Goal: Task Accomplishment & Management: Manage account settings

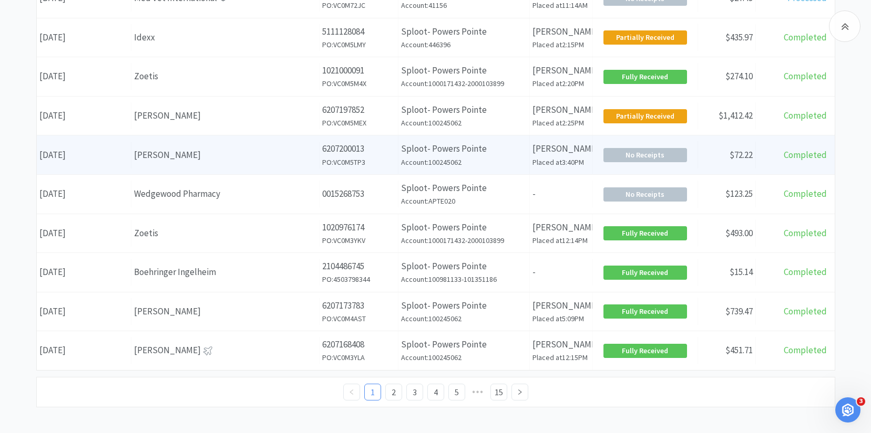
scroll to position [416, 0]
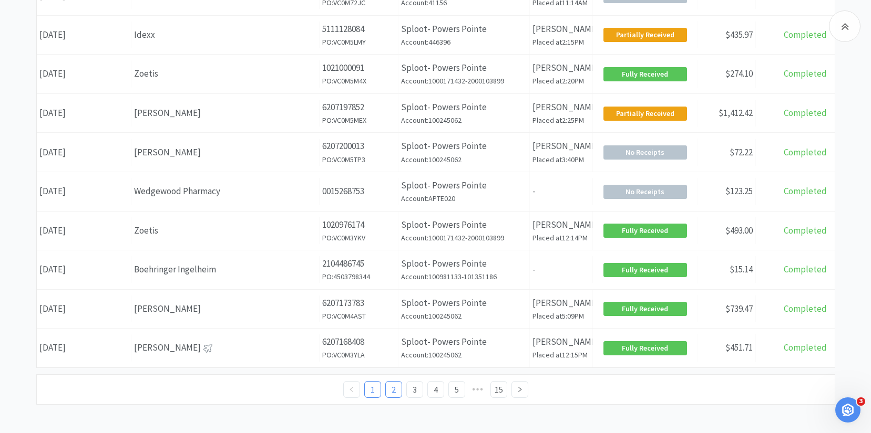
click at [391, 392] on link "2" at bounding box center [394, 390] width 16 height 16
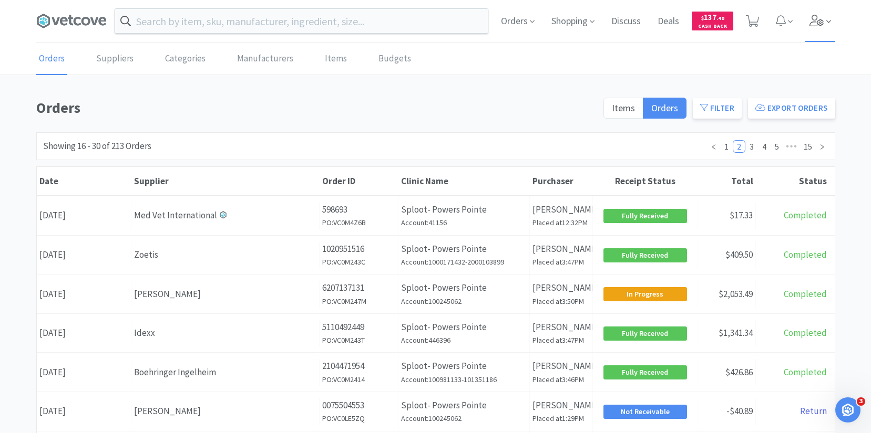
click at [810, 20] on icon at bounding box center [816, 21] width 15 height 12
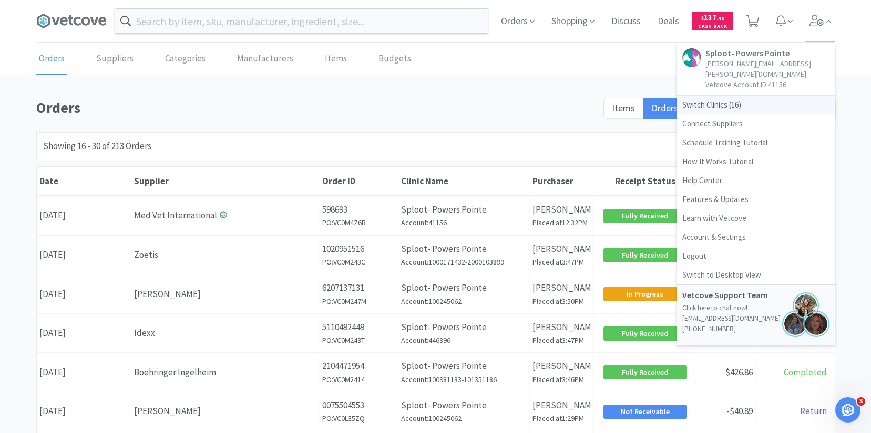
click at [741, 96] on span "Switch Clinics ( 16 )" at bounding box center [756, 105] width 158 height 19
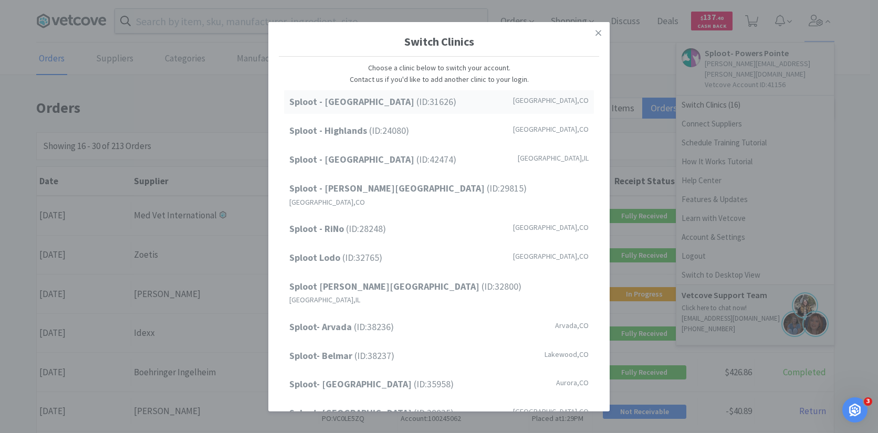
click at [495, 106] on div "Sploot - Cherry Creek (ID: 31626 ) Denver , CO" at bounding box center [439, 102] width 310 height 24
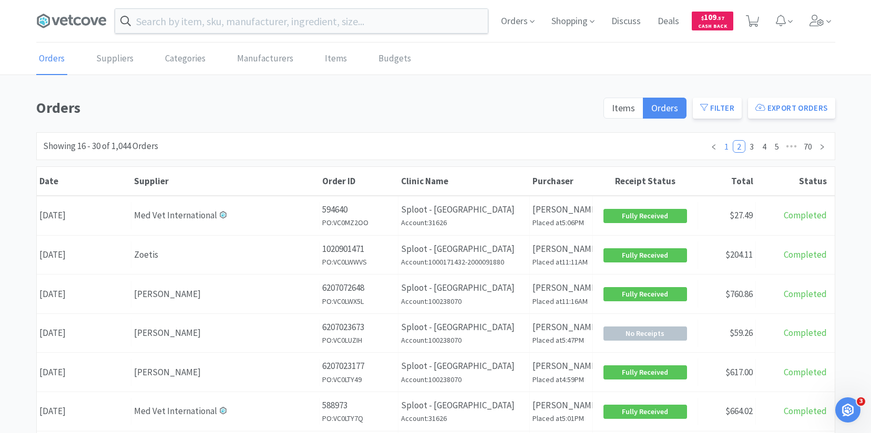
click at [727, 147] on link "1" at bounding box center [726, 147] width 12 height 12
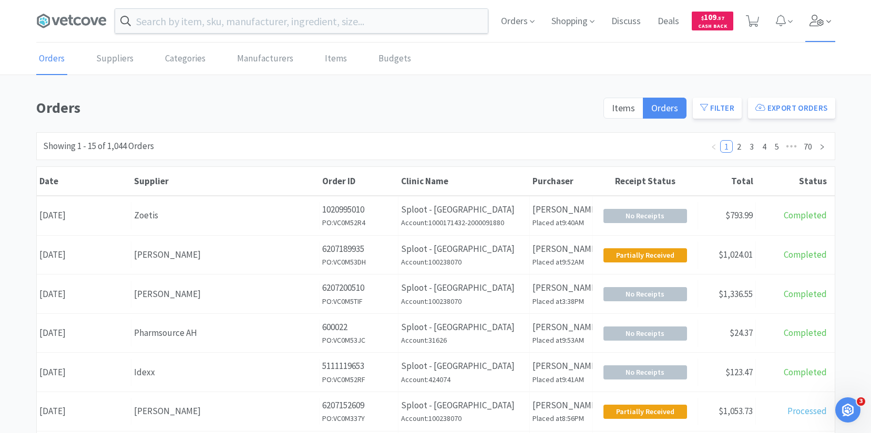
click at [813, 27] on span at bounding box center [820, 21] width 30 height 42
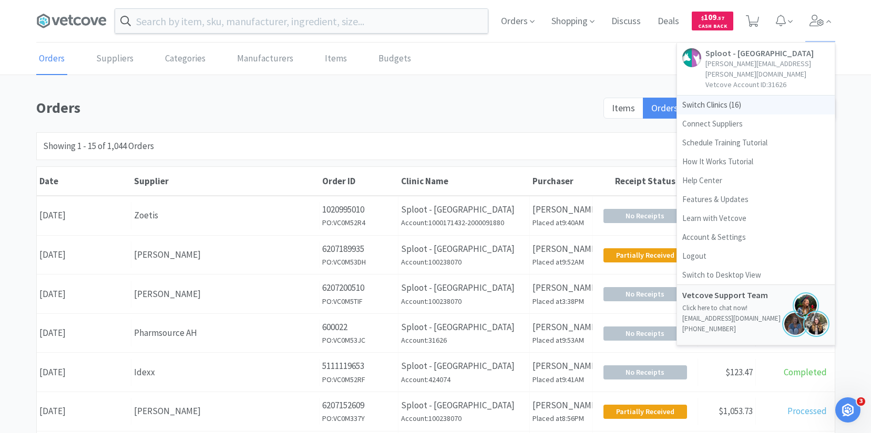
click at [727, 99] on span "Switch Clinics ( 16 )" at bounding box center [756, 105] width 158 height 19
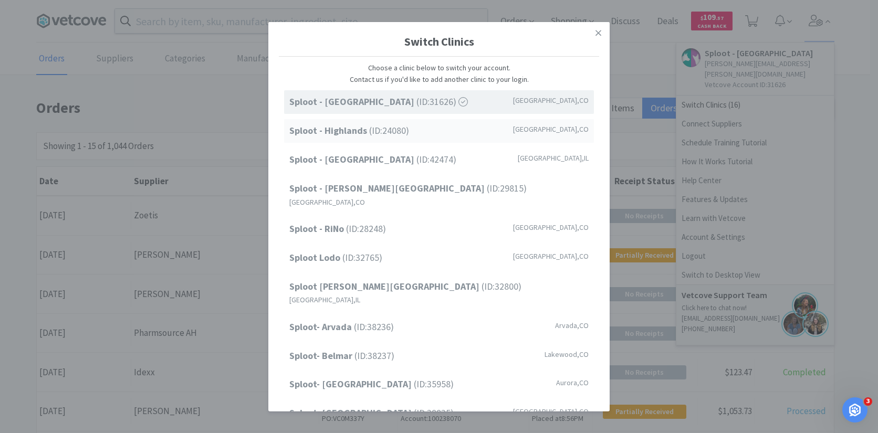
click at [423, 136] on div "Sploot - Highlands (ID: 24080 ) Denver , CO" at bounding box center [439, 131] width 310 height 24
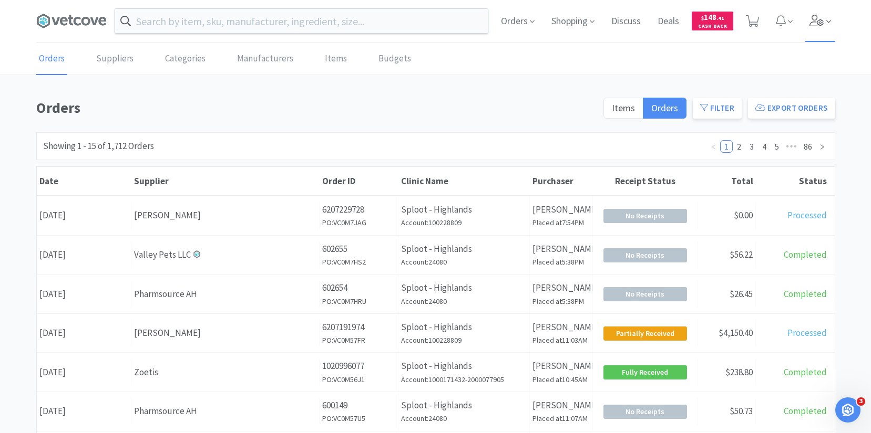
click at [821, 27] on span at bounding box center [820, 21] width 30 height 42
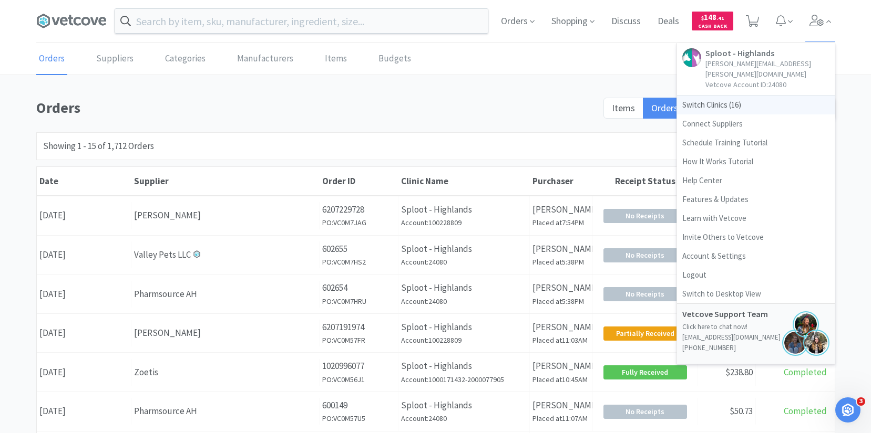
click at [761, 96] on span "Switch Clinics ( 16 )" at bounding box center [756, 105] width 158 height 19
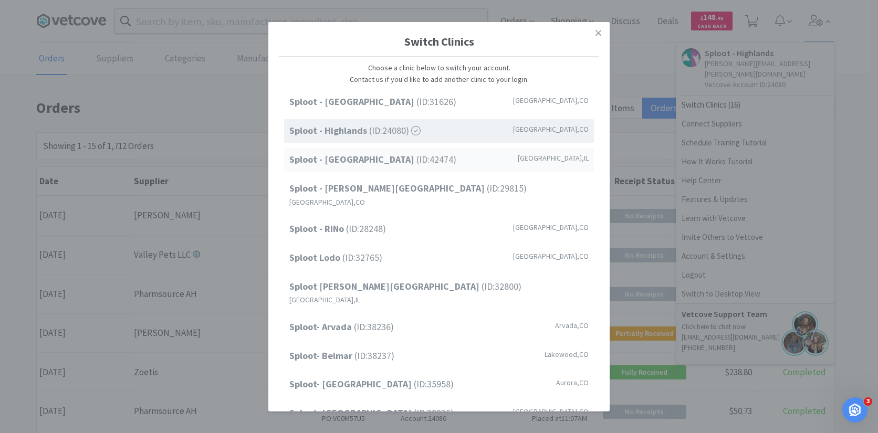
click at [433, 161] on div "Sploot - Oak Park (ID: 42474 ) Forest Park , IL" at bounding box center [439, 160] width 310 height 24
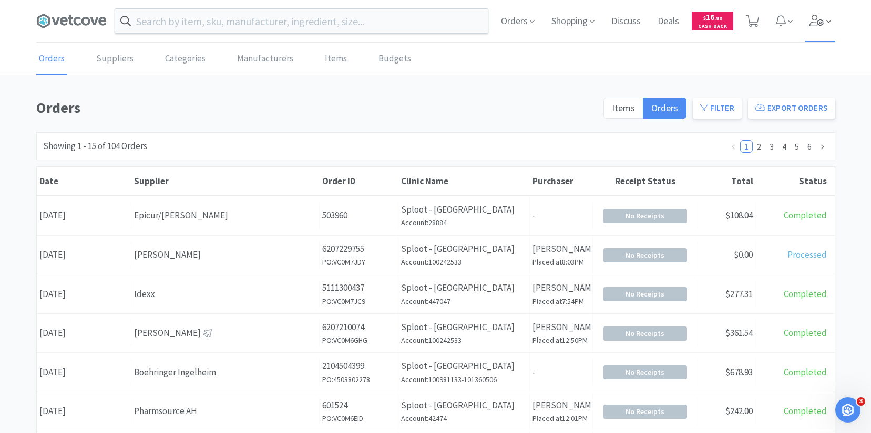
click at [812, 24] on icon at bounding box center [816, 21] width 15 height 12
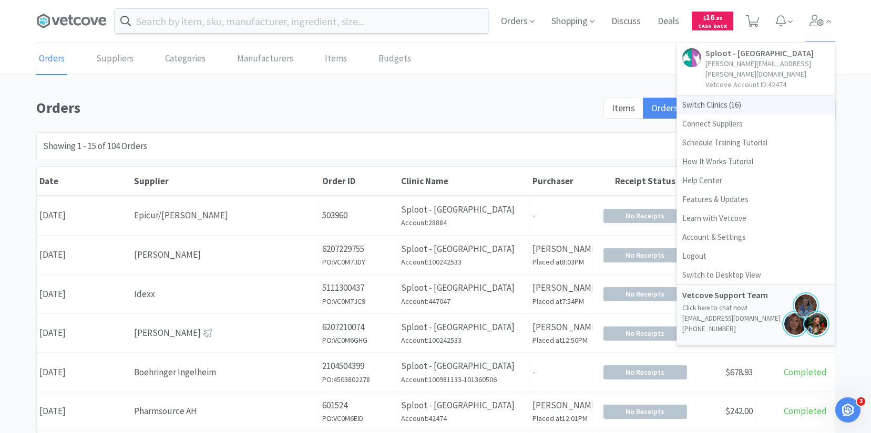
click at [778, 96] on span "Switch Clinics ( 16 )" at bounding box center [756, 105] width 158 height 19
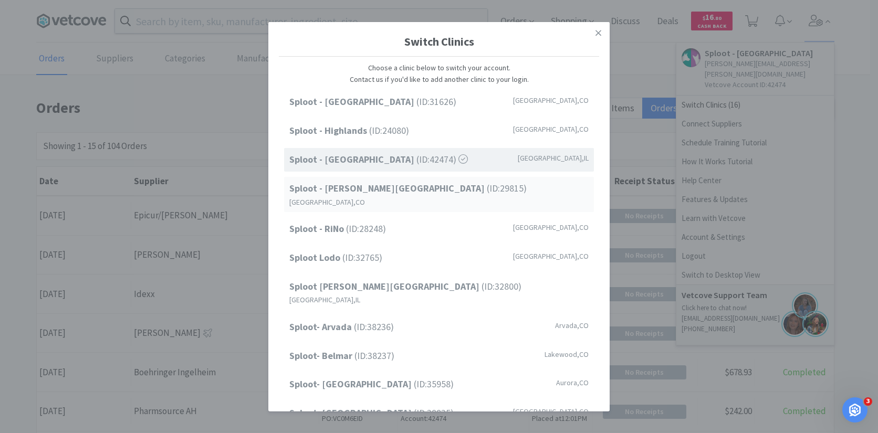
click at [445, 182] on div "Sploot - Platt Park (ID: 29815 ) Denver , CO" at bounding box center [439, 194] width 310 height 35
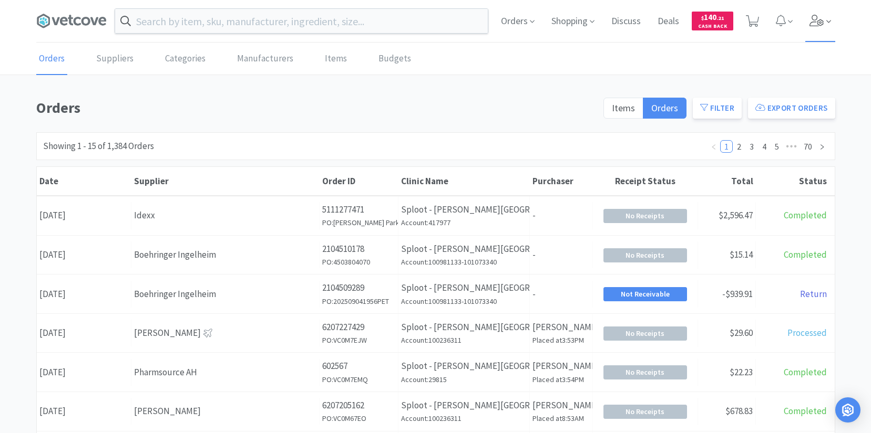
click at [815, 27] on span at bounding box center [820, 21] width 30 height 42
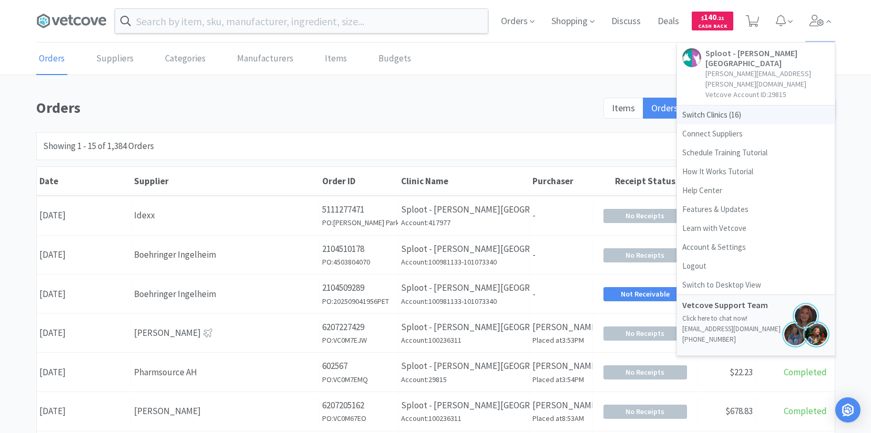
click at [753, 106] on span "Switch Clinics ( 16 )" at bounding box center [756, 115] width 158 height 19
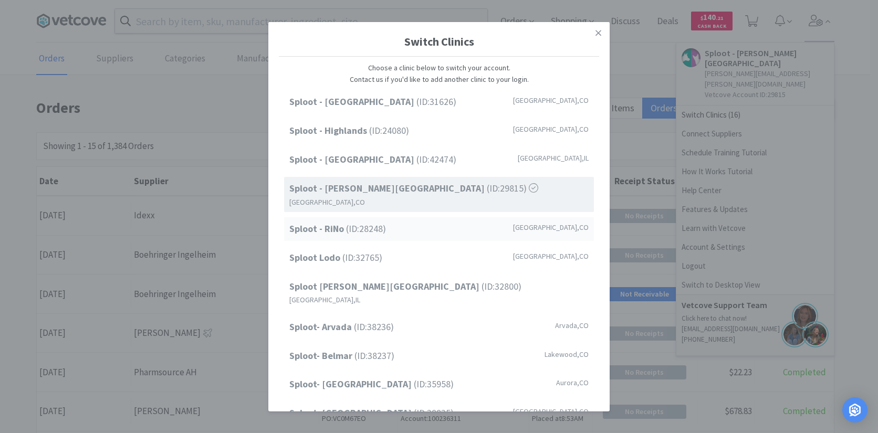
click at [421, 221] on div "Sploot - RiNo (ID: 28248 ) Denver , CO" at bounding box center [439, 229] width 310 height 24
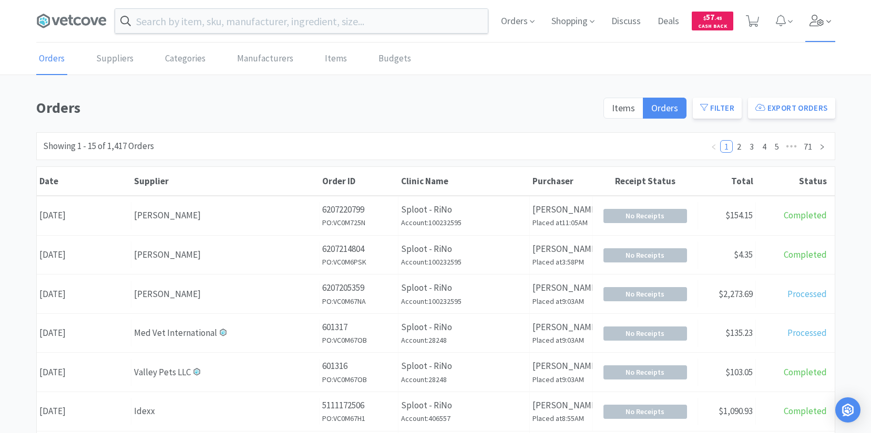
click at [811, 26] on span at bounding box center [820, 21] width 30 height 42
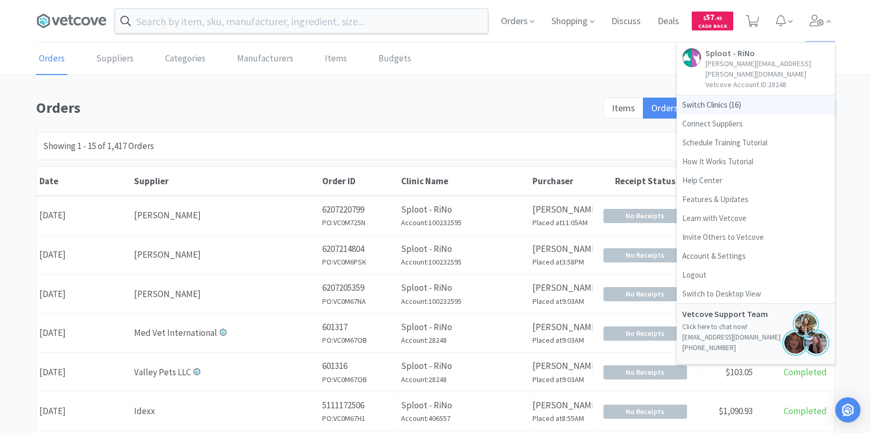
click at [781, 96] on span "Switch Clinics ( 16 )" at bounding box center [756, 105] width 158 height 19
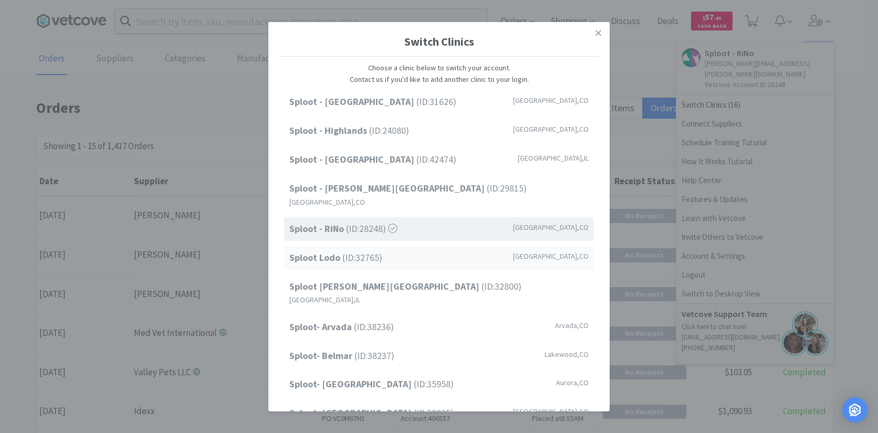
click at [440, 246] on div "Sploot Lodo (ID: 32765 ) Denver , CO" at bounding box center [439, 258] width 310 height 24
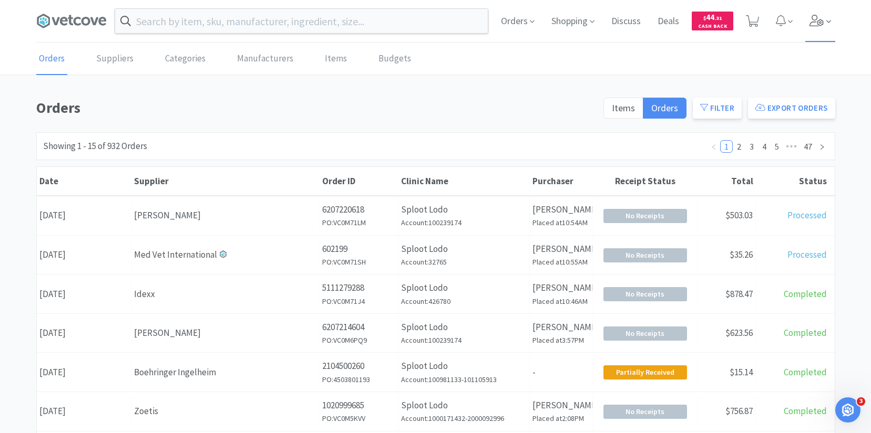
click at [819, 23] on icon at bounding box center [816, 21] width 14 height 12
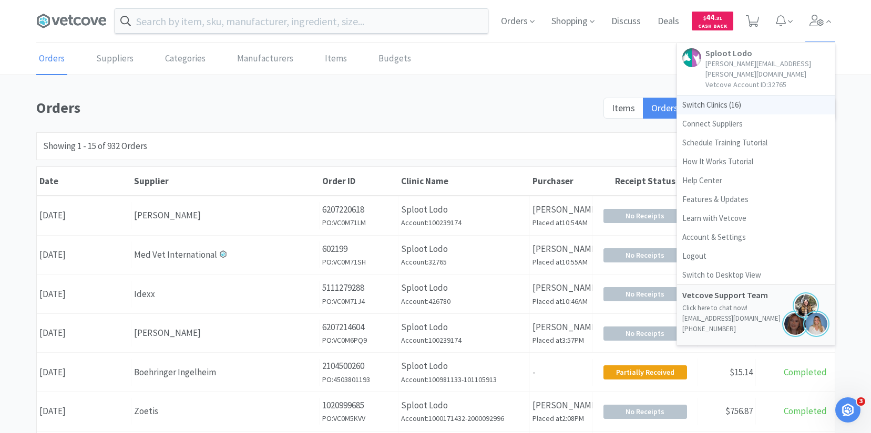
click at [805, 96] on span "Switch Clinics ( 16 )" at bounding box center [756, 105] width 158 height 19
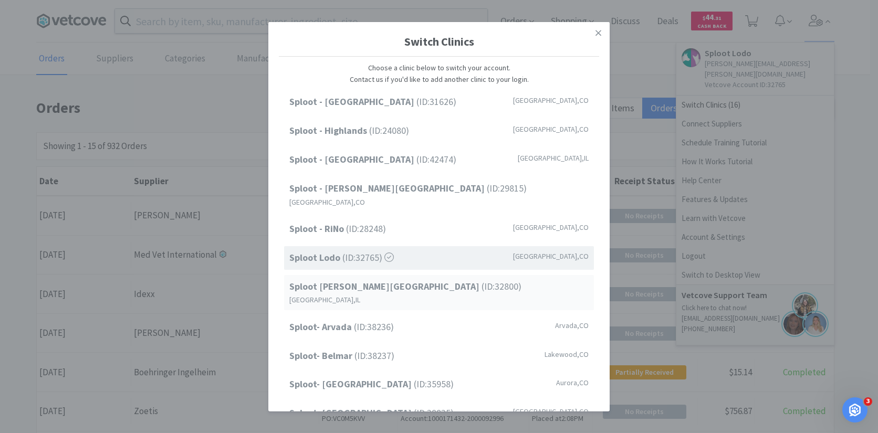
click at [456, 280] on div "Sploot Logan Square (ID: 32800 ) Chicago , IL" at bounding box center [439, 292] width 310 height 35
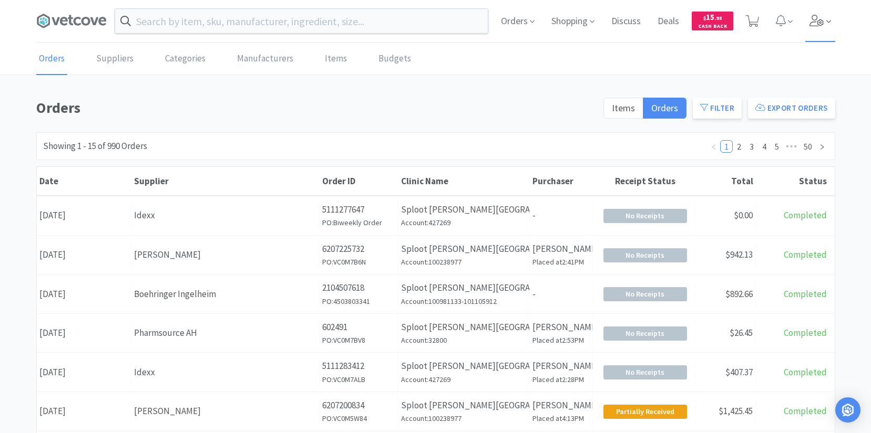
click at [827, 28] on span at bounding box center [820, 21] width 30 height 42
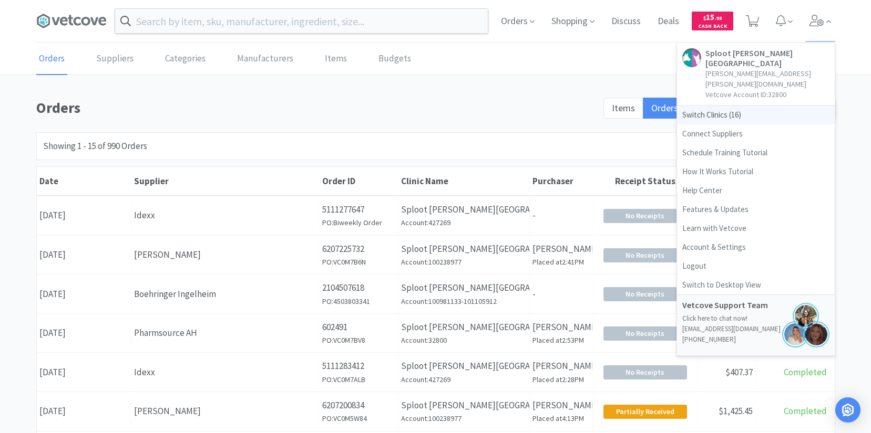
click at [749, 106] on span "Switch Clinics ( 16 )" at bounding box center [756, 115] width 158 height 19
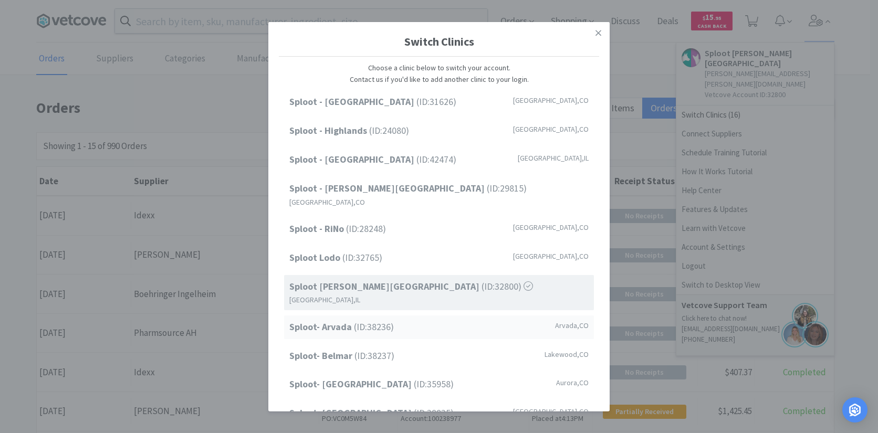
click at [412, 316] on div "Sploot- Arvada (ID: 38236 ) [GEOGRAPHIC_DATA] , [GEOGRAPHIC_DATA]" at bounding box center [439, 328] width 310 height 24
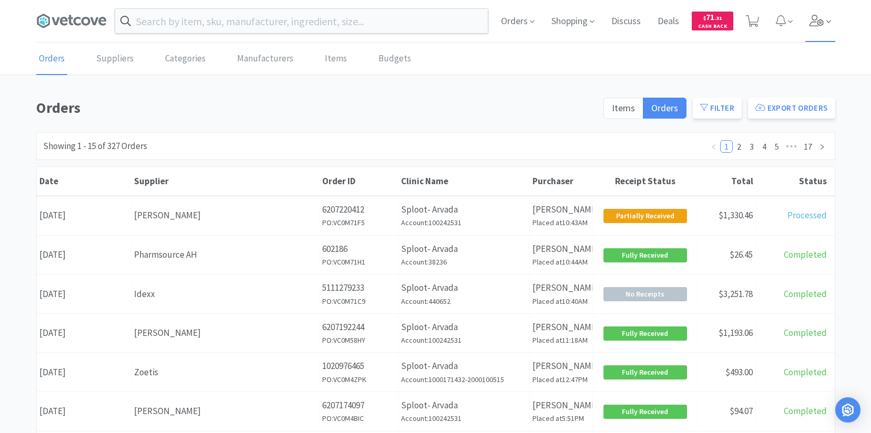
click at [827, 21] on icon at bounding box center [828, 21] width 5 height 9
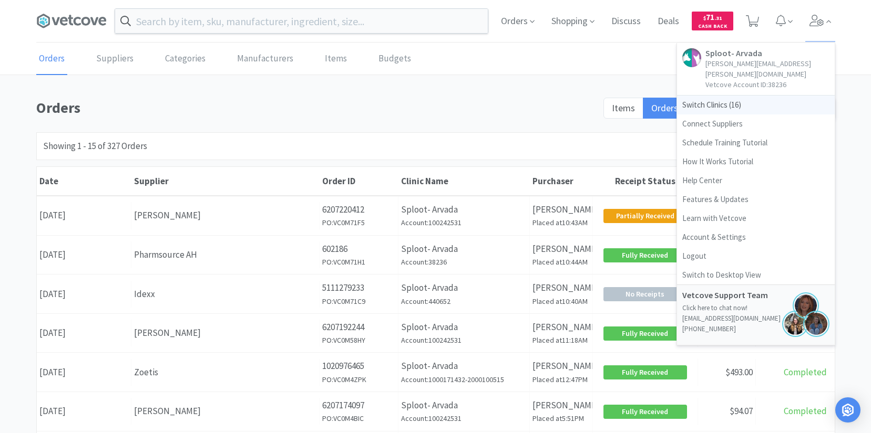
click at [754, 96] on span "Switch Clinics ( 16 )" at bounding box center [756, 105] width 158 height 19
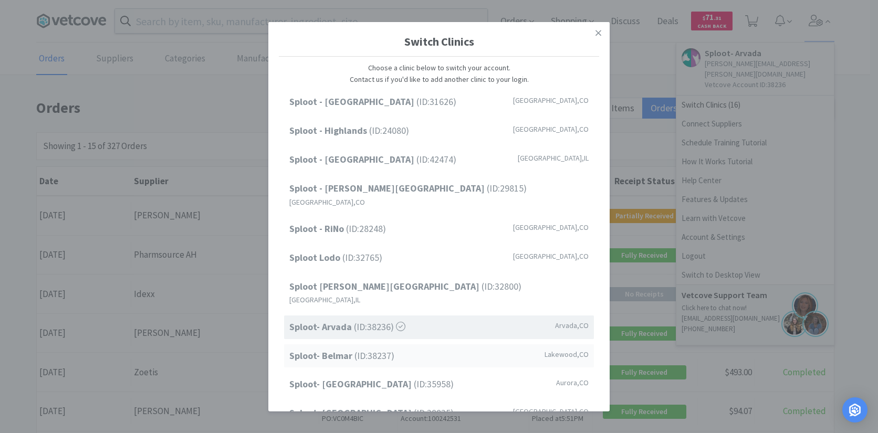
click at [430, 344] on div "Sploot- Belmar (ID: 38237 ) Lakewood , CO" at bounding box center [439, 356] width 310 height 24
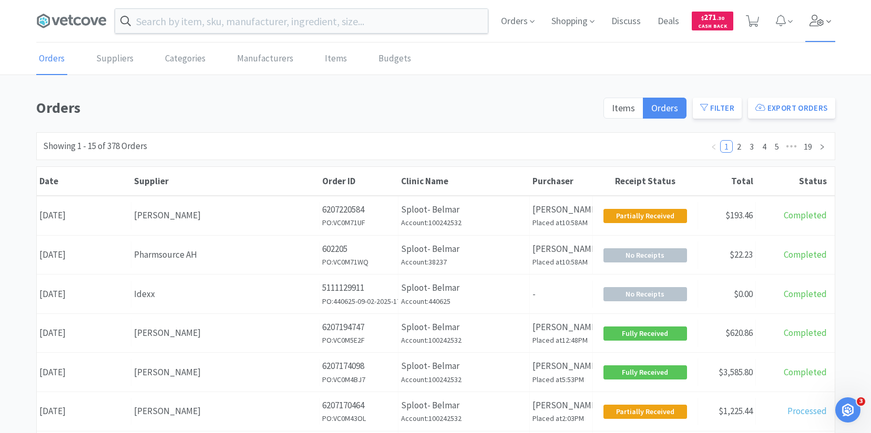
click at [826, 29] on span at bounding box center [820, 21] width 30 height 42
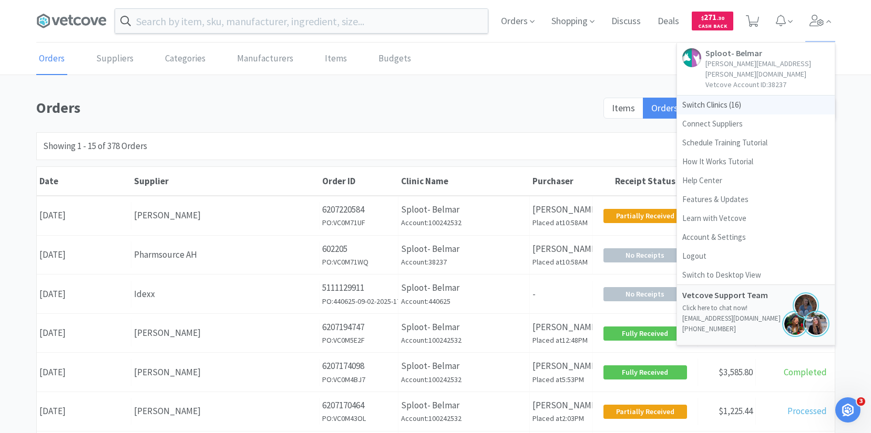
click at [722, 96] on span "Switch Clinics ( 16 )" at bounding box center [756, 105] width 158 height 19
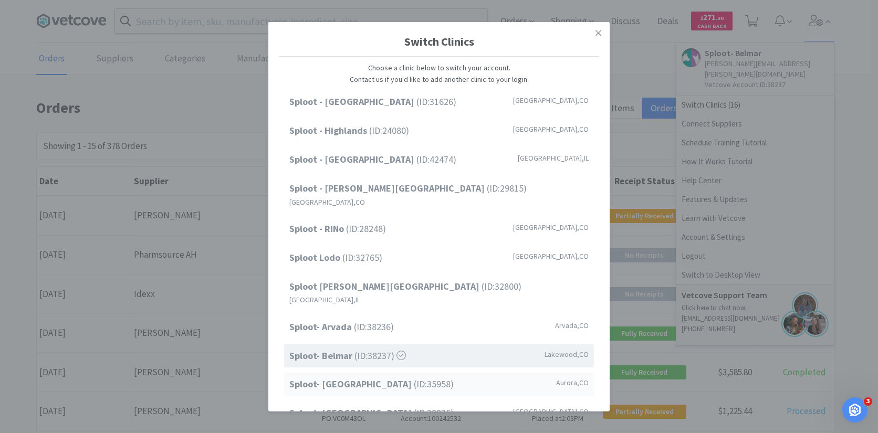
click at [419, 373] on div "Sploot- Central Park (ID: 35958 ) Aurora , CO" at bounding box center [439, 385] width 310 height 24
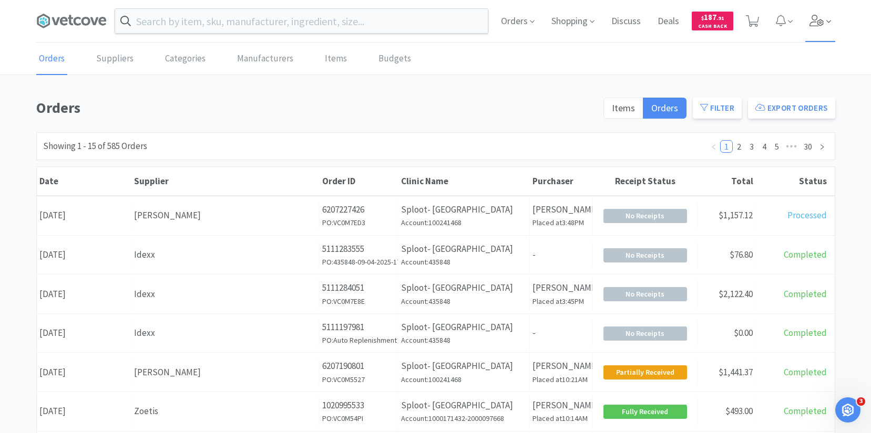
click at [816, 26] on icon at bounding box center [816, 21] width 14 height 12
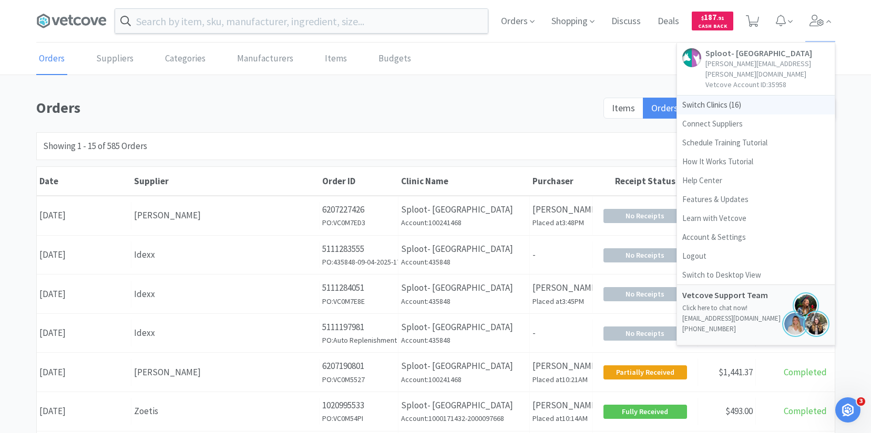
click at [776, 100] on span "Switch Clinics ( 16 )" at bounding box center [756, 105] width 158 height 19
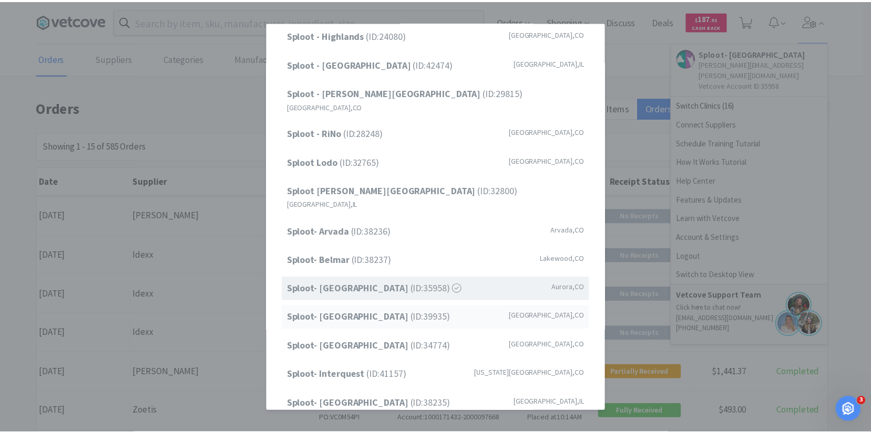
scroll to position [96, 0]
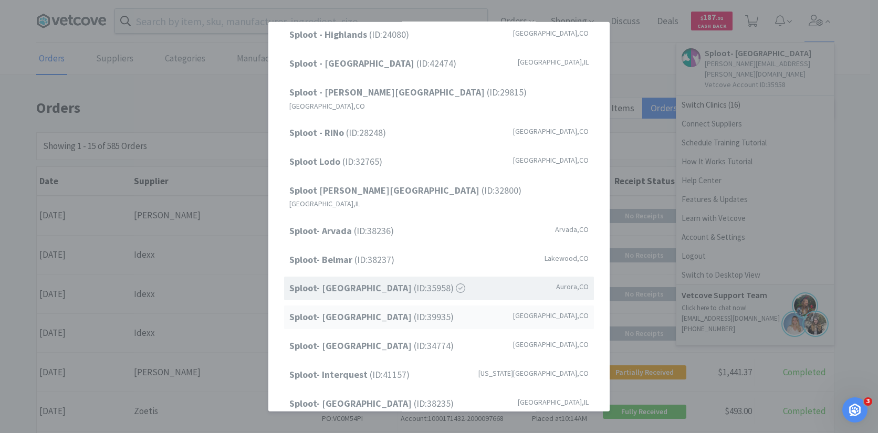
click at [457, 306] on div "Sploot- [GEOGRAPHIC_DATA] (ID: 39935 ) [GEOGRAPHIC_DATA] , [GEOGRAPHIC_DATA]" at bounding box center [439, 318] width 310 height 24
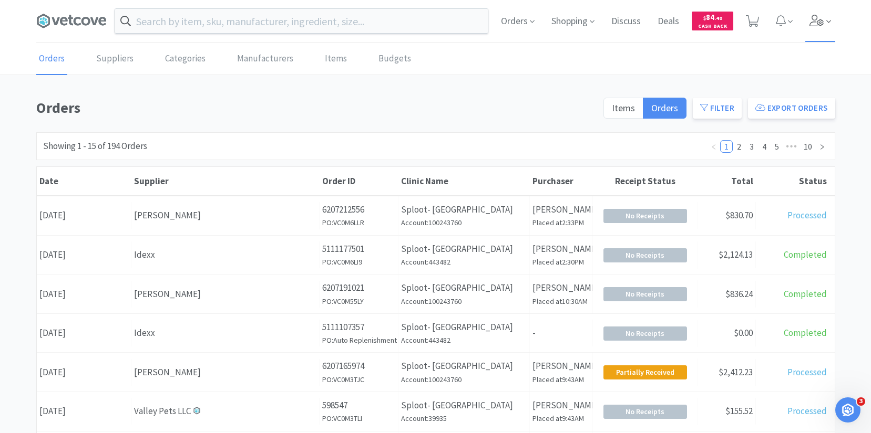
click at [826, 11] on span at bounding box center [820, 21] width 30 height 42
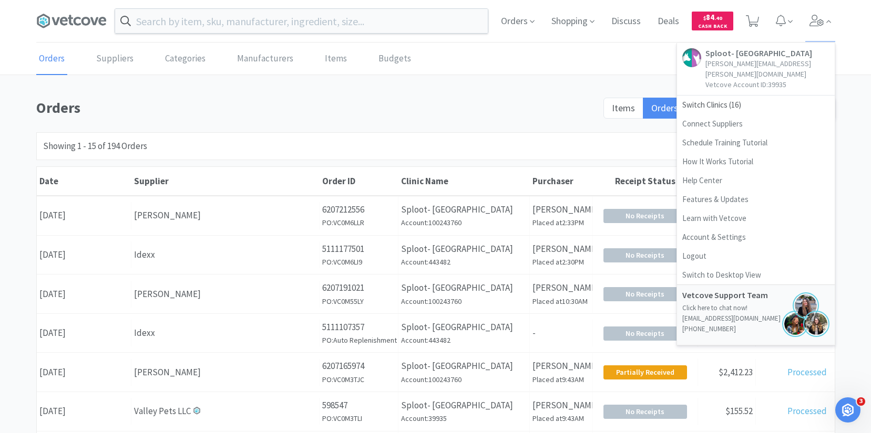
click at [512, 92] on div "Orders Suppliers Categories Manufacturers Items Budgets Orders Items Orders Fil…" at bounding box center [435, 432] width 871 height 778
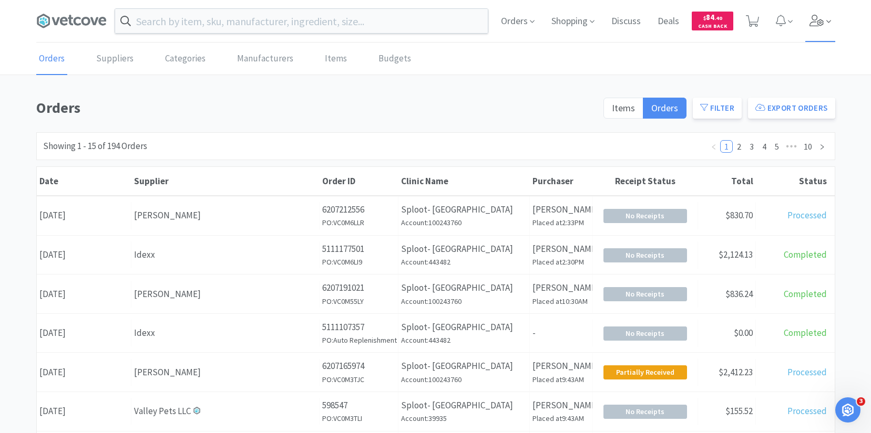
click at [815, 20] on icon at bounding box center [816, 21] width 14 height 12
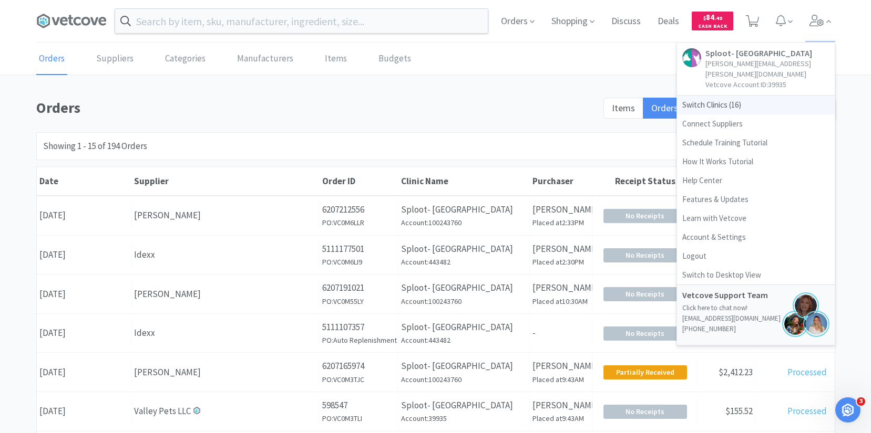
click at [708, 96] on span "Switch Clinics ( 16 )" at bounding box center [756, 105] width 158 height 19
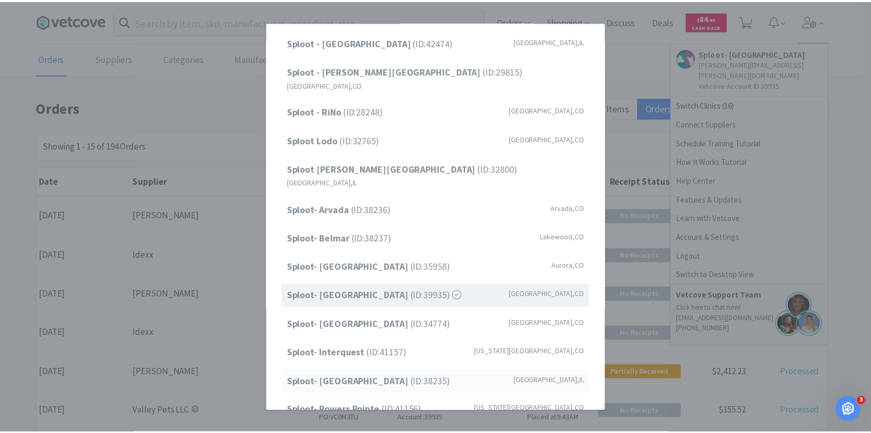
scroll to position [144, 0]
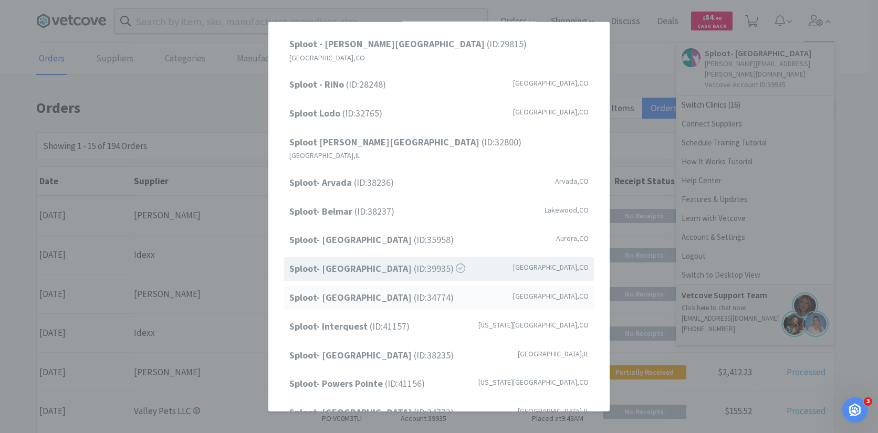
click at [394, 291] on span "Sploot- Highlands Ranch (ID: 34774 )" at bounding box center [371, 298] width 164 height 15
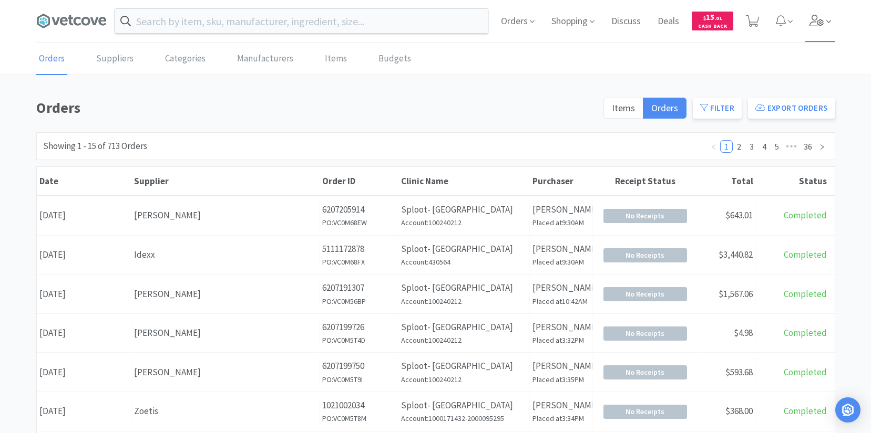
click at [816, 18] on icon at bounding box center [816, 21] width 15 height 12
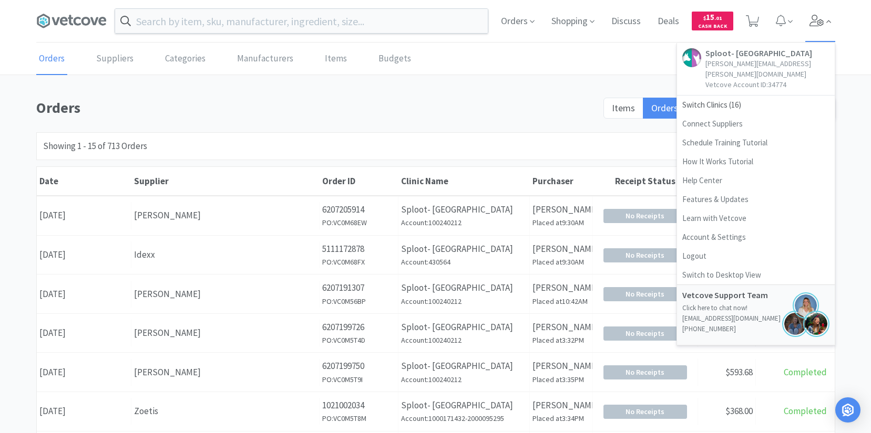
click at [816, 18] on icon at bounding box center [816, 21] width 15 height 12
